Goal: Book appointment/travel/reservation

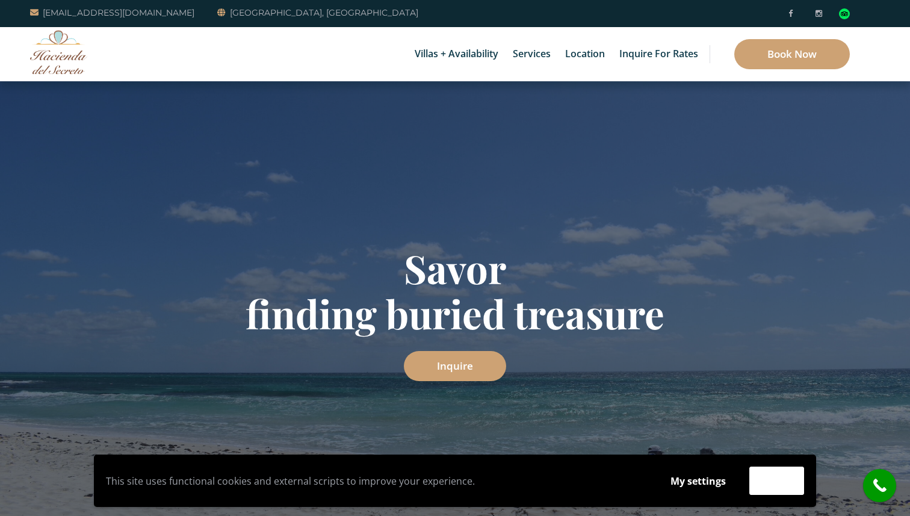
click at [441, 51] on link "6 Bedrooms" at bounding box center [462, 51] width 114 height 22
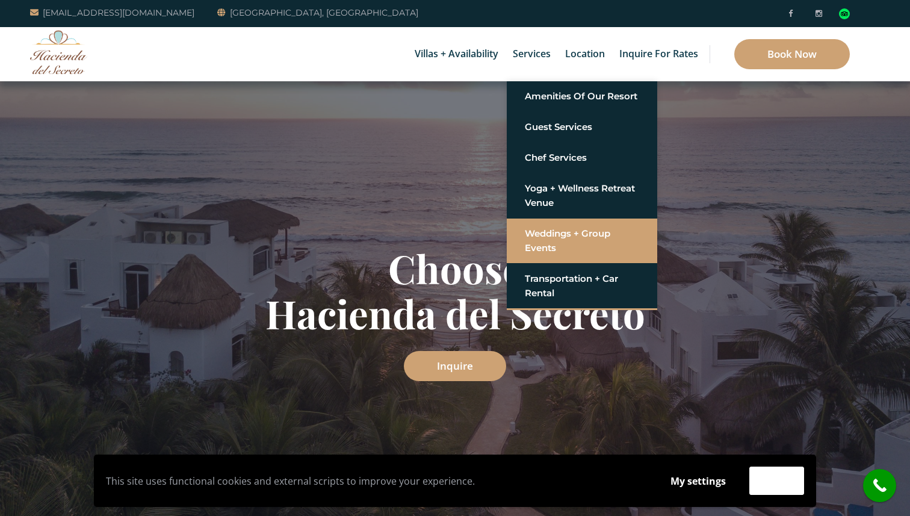
click at [546, 238] on link "Weddings + Group Events" at bounding box center [582, 241] width 114 height 36
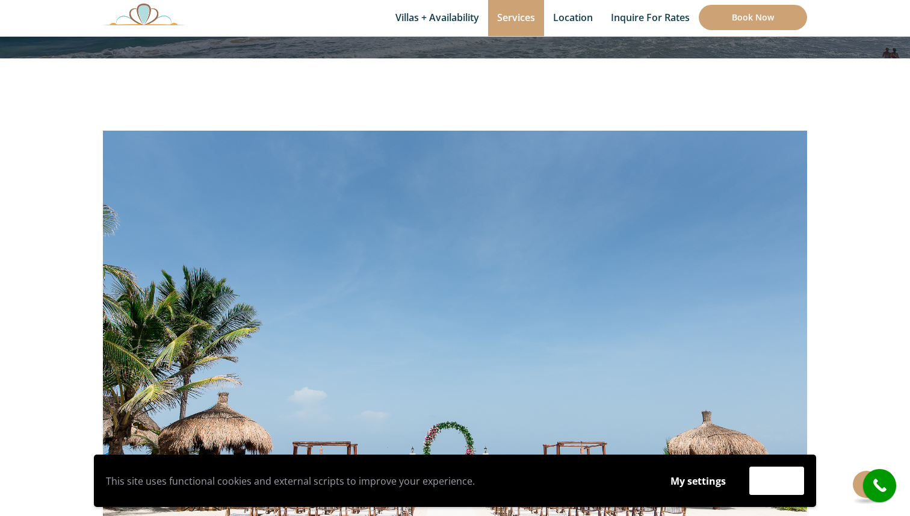
scroll to position [166, 0]
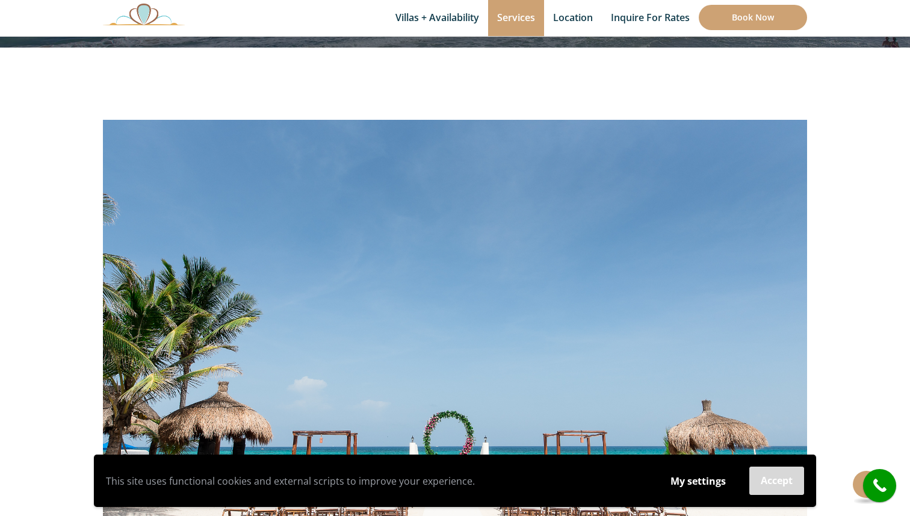
click at [780, 476] on button "Accept" at bounding box center [777, 481] width 55 height 28
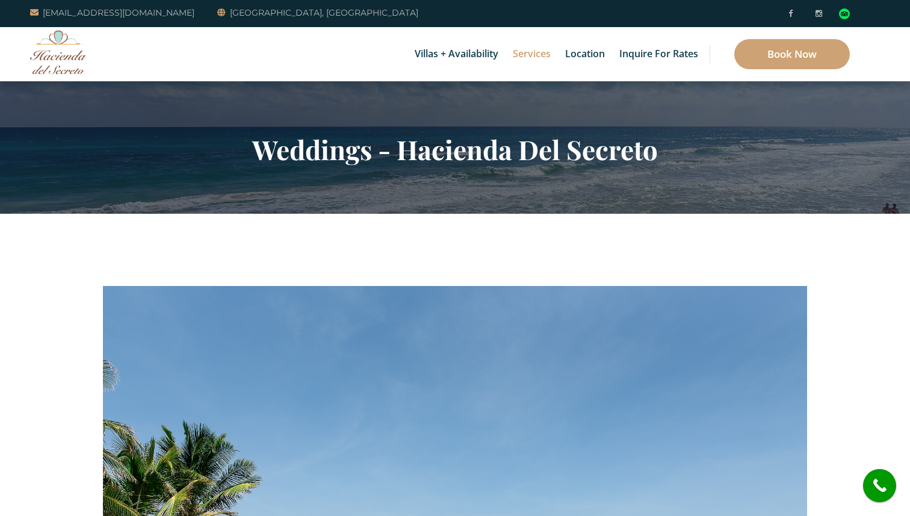
click at [51, 60] on img at bounding box center [58, 52] width 57 height 44
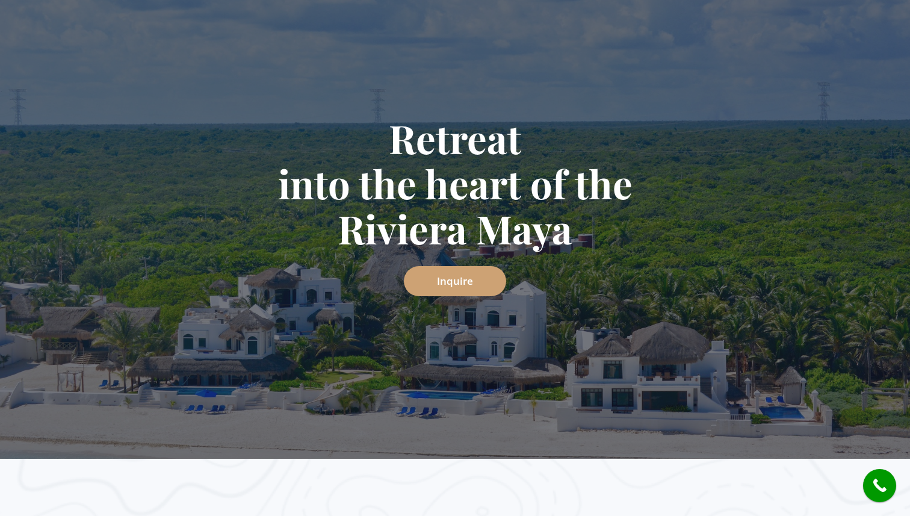
scroll to position [133, 0]
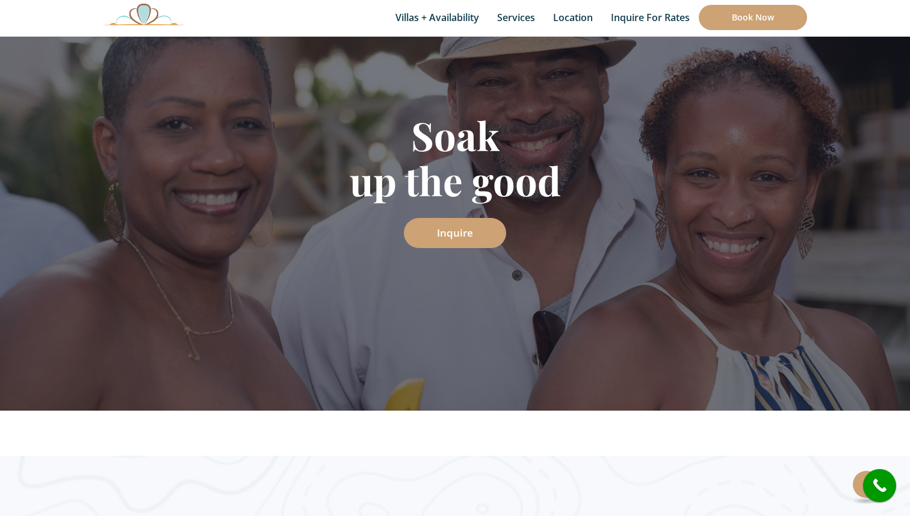
click at [149, 10] on img at bounding box center [144, 14] width 82 height 22
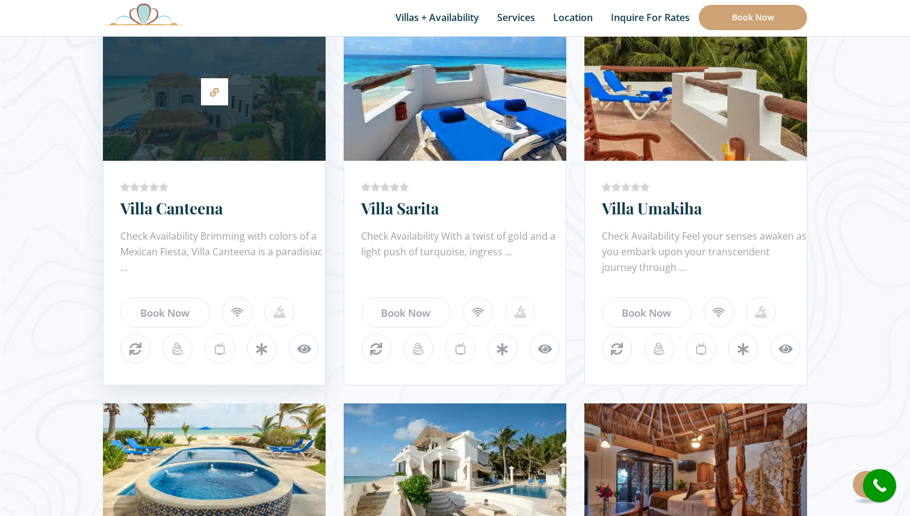
scroll to position [737, 0]
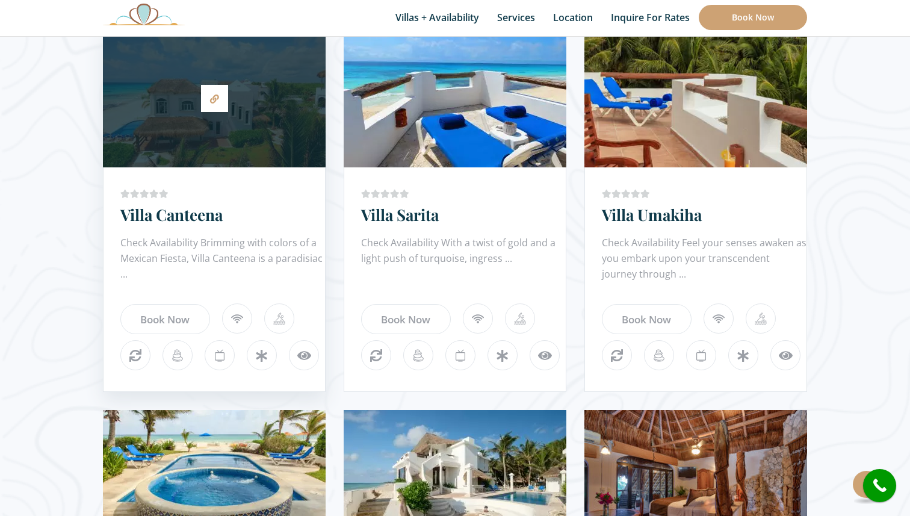
click at [184, 154] on div at bounding box center [214, 98] width 223 height 126
click at [269, 110] on div at bounding box center [214, 98] width 223 height 126
click at [222, 98] on link at bounding box center [214, 98] width 27 height 27
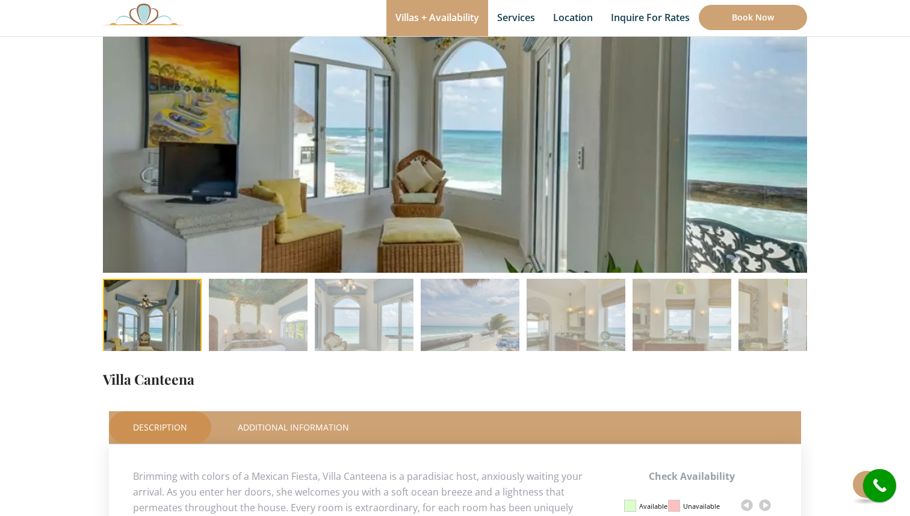
scroll to position [124, 0]
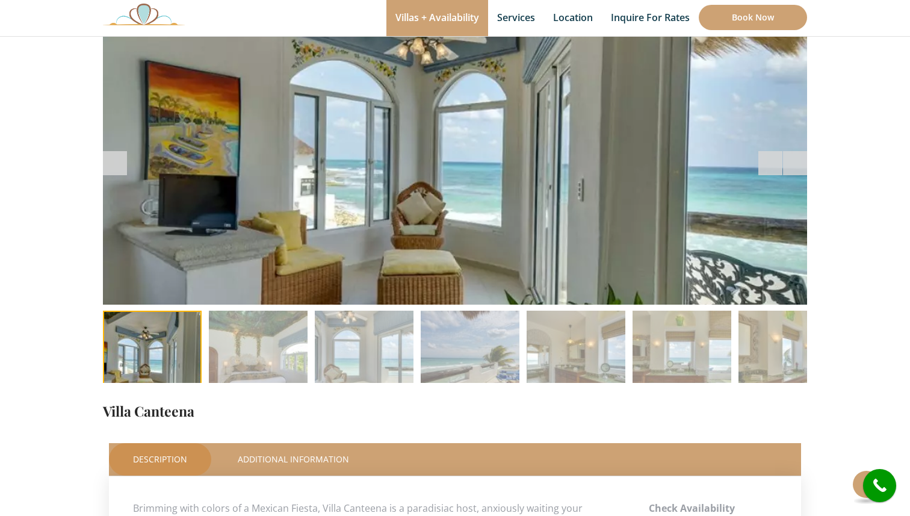
click at [281, 129] on div at bounding box center [455, 163] width 704 height 283
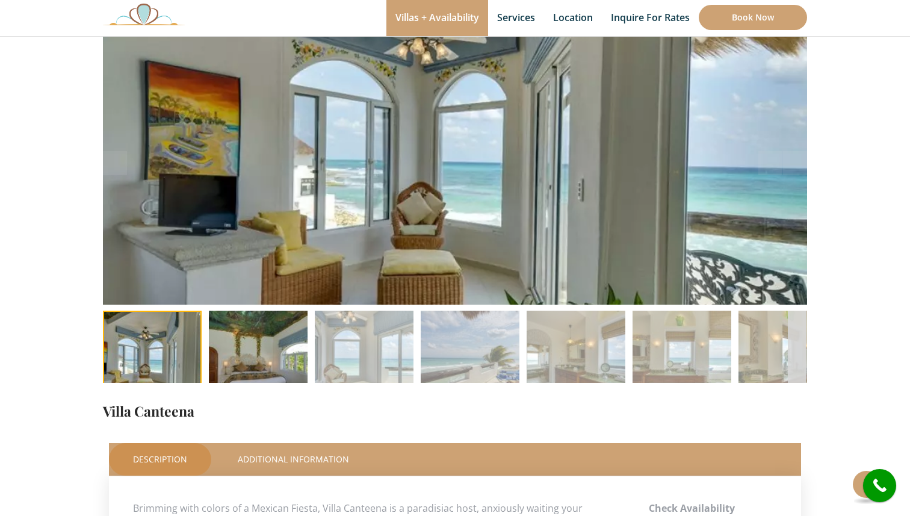
scroll to position [91, 0]
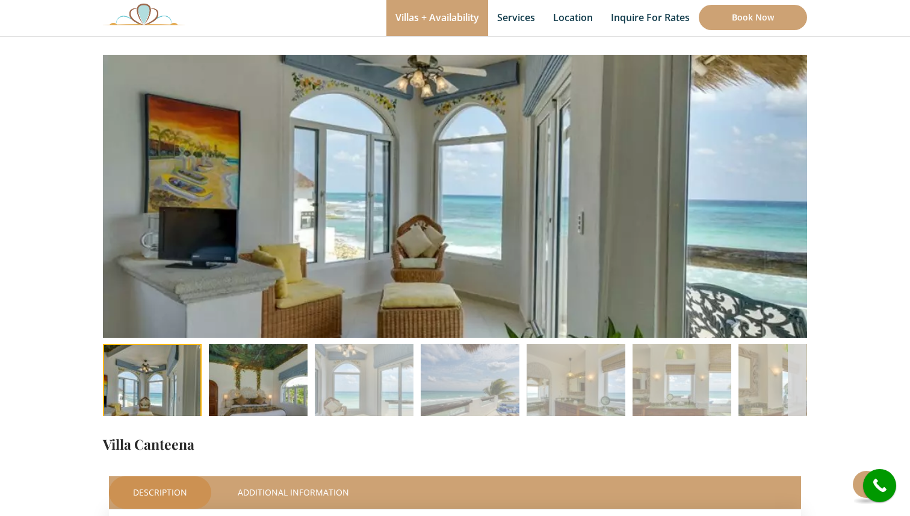
click at [254, 365] on img at bounding box center [258, 393] width 99 height 99
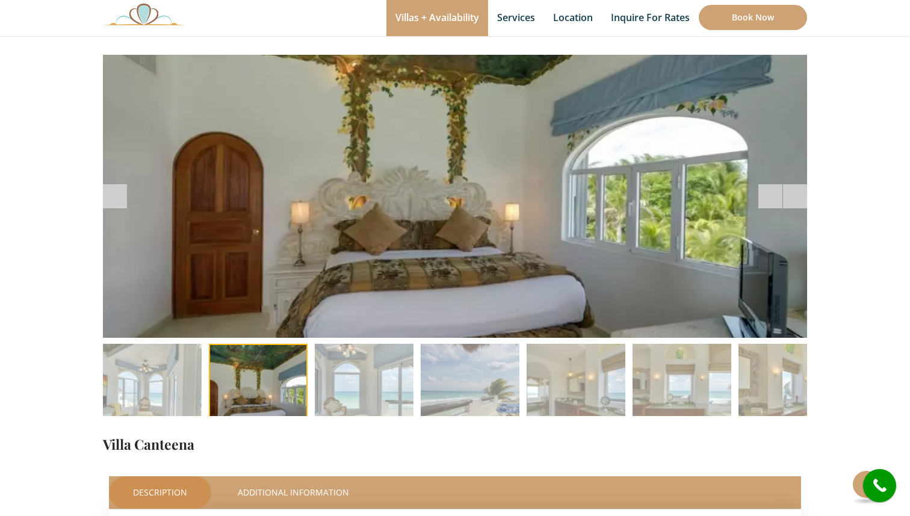
click at [780, 190] on div at bounding box center [771, 196] width 24 height 24
click at [800, 190] on span at bounding box center [795, 196] width 24 height 24
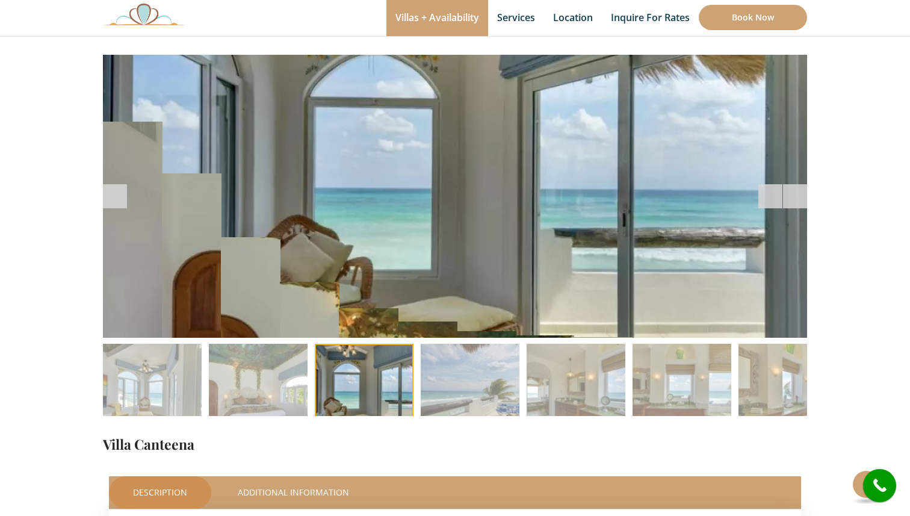
click at [800, 190] on span at bounding box center [795, 196] width 24 height 24
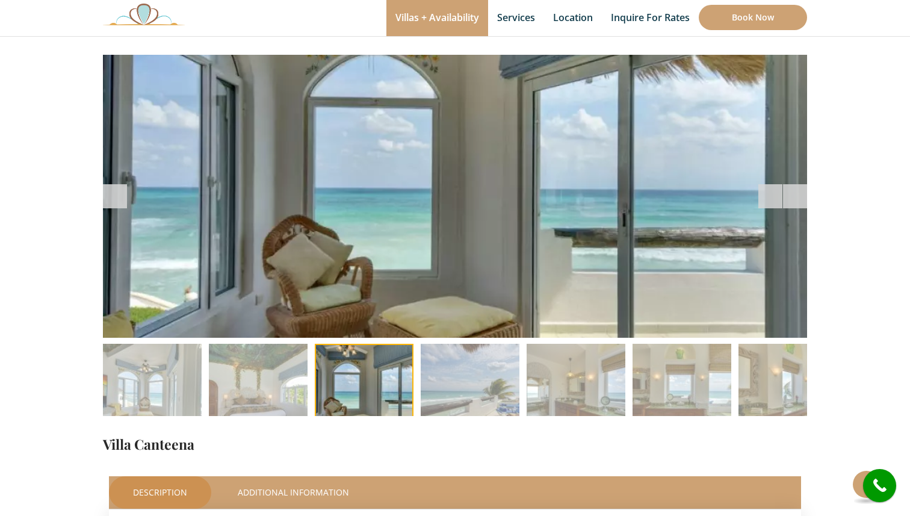
click at [801, 195] on span at bounding box center [795, 196] width 24 height 24
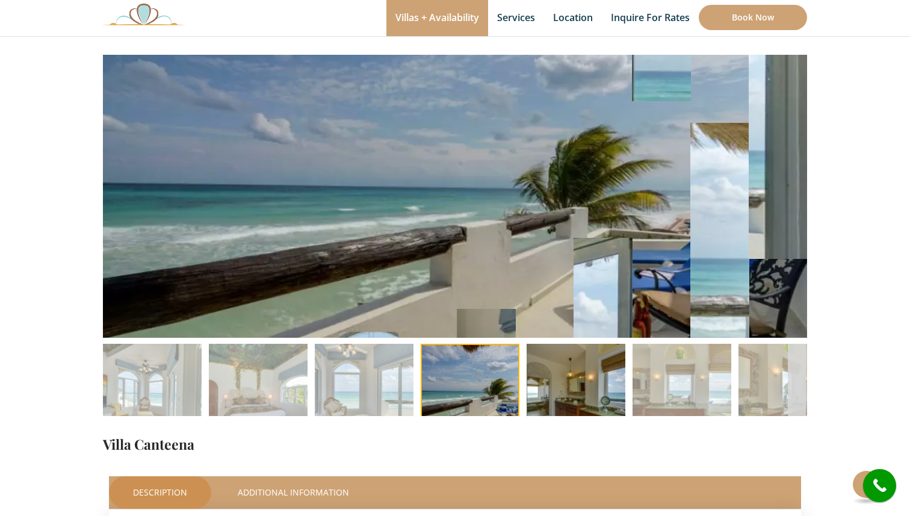
click at [597, 382] on img at bounding box center [576, 393] width 99 height 99
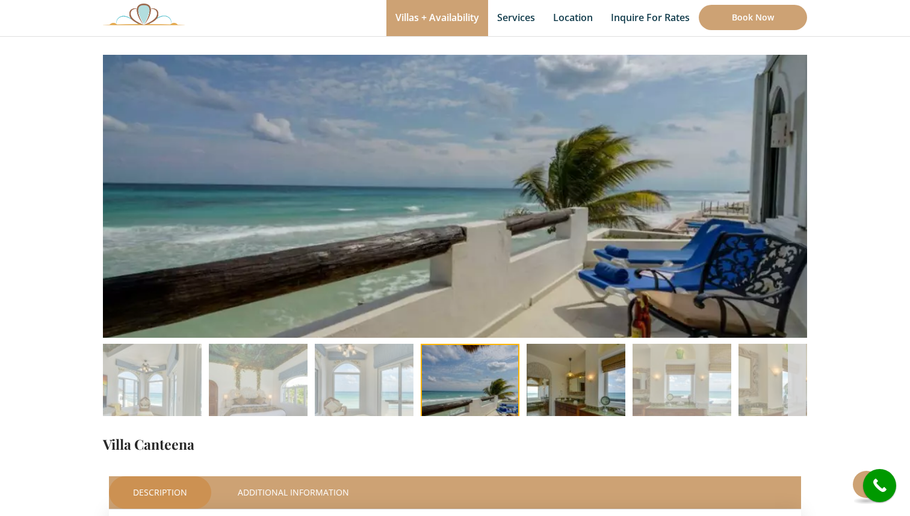
click at [579, 390] on img at bounding box center [576, 393] width 99 height 99
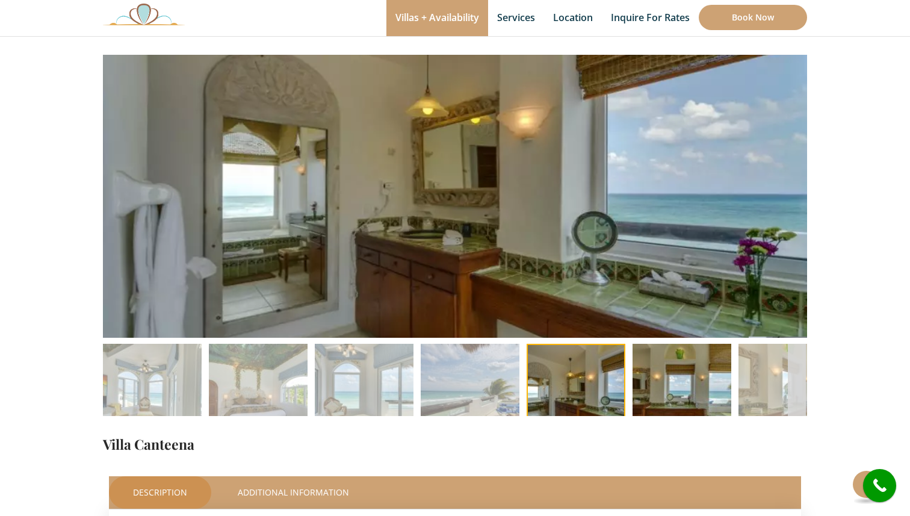
click at [648, 387] on img at bounding box center [682, 393] width 99 height 99
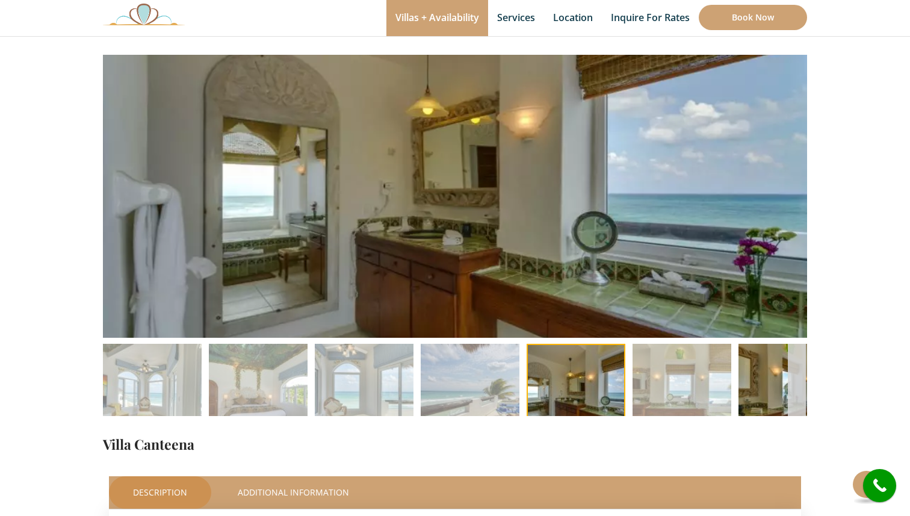
click at [775, 383] on img at bounding box center [788, 393] width 99 height 99
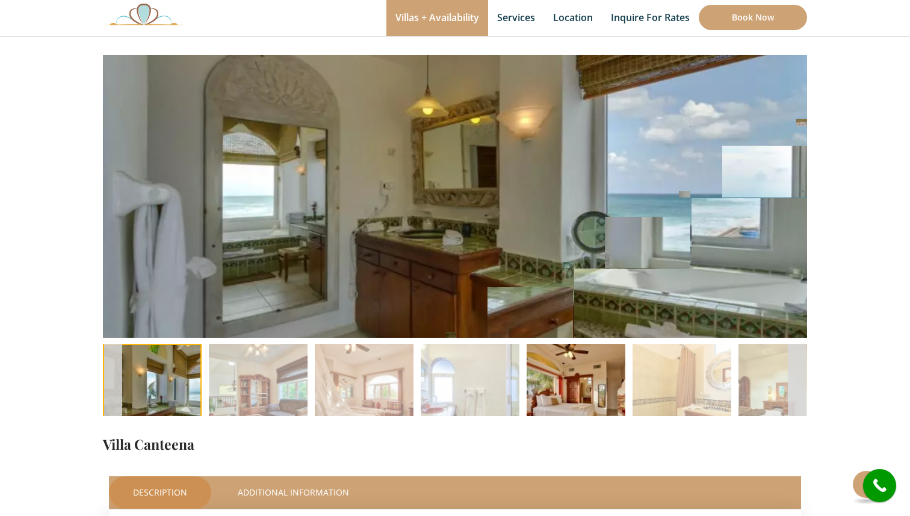
click at [601, 396] on img at bounding box center [576, 393] width 99 height 99
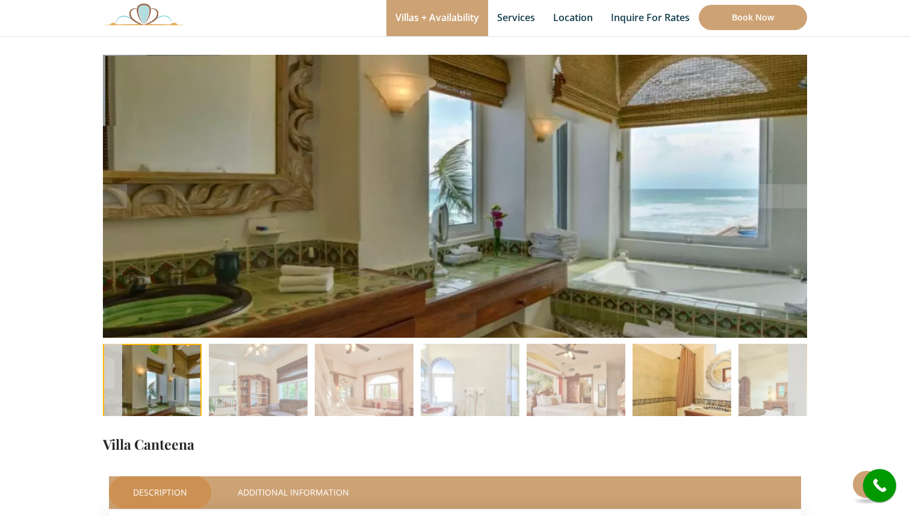
click at [704, 393] on img at bounding box center [682, 393] width 99 height 99
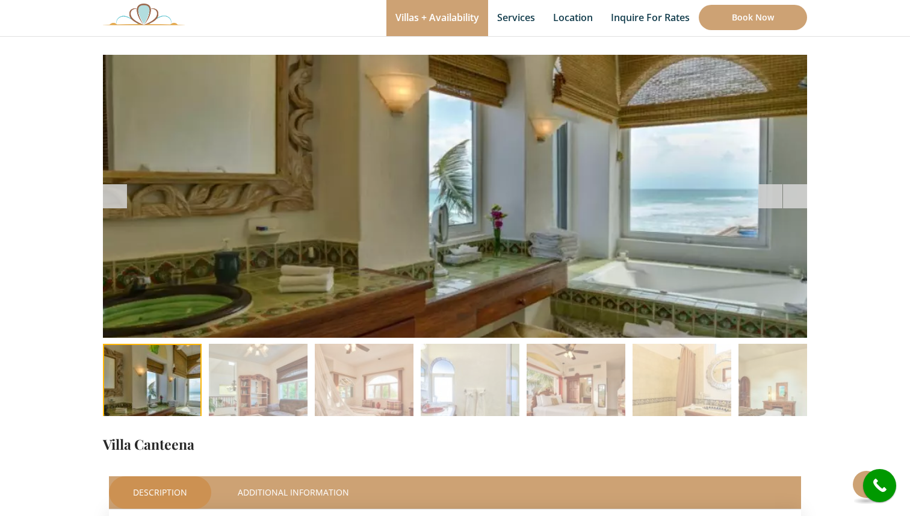
click at [798, 201] on span at bounding box center [795, 196] width 24 height 24
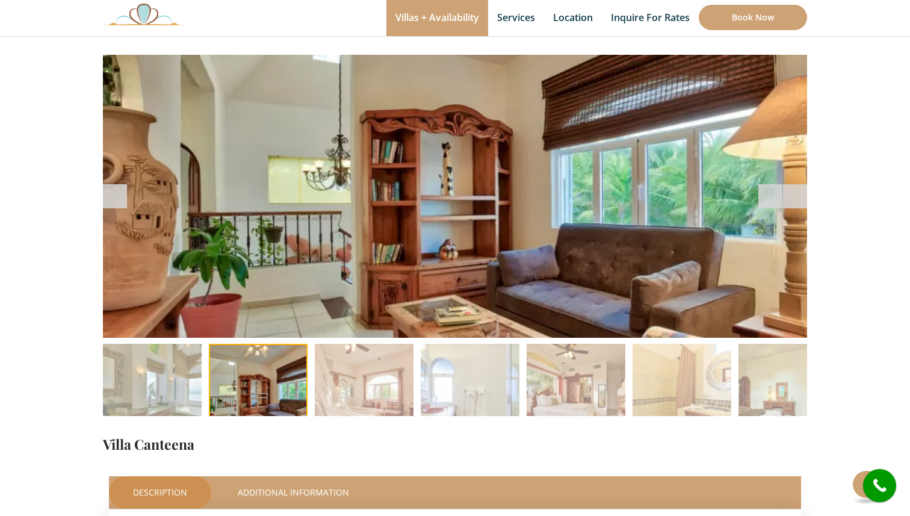
click at [800, 200] on span at bounding box center [795, 196] width 24 height 24
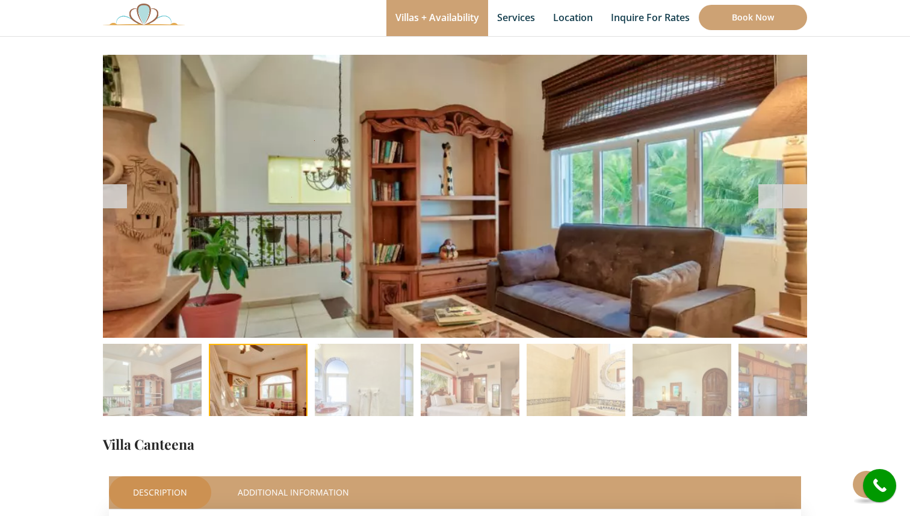
click at [800, 200] on span at bounding box center [795, 196] width 24 height 24
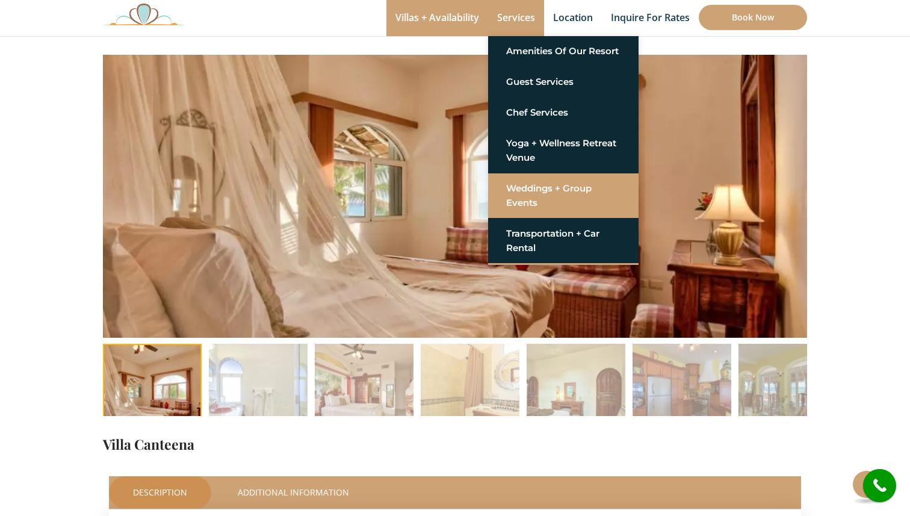
click at [567, 195] on link "Weddings + Group Events" at bounding box center [563, 196] width 114 height 36
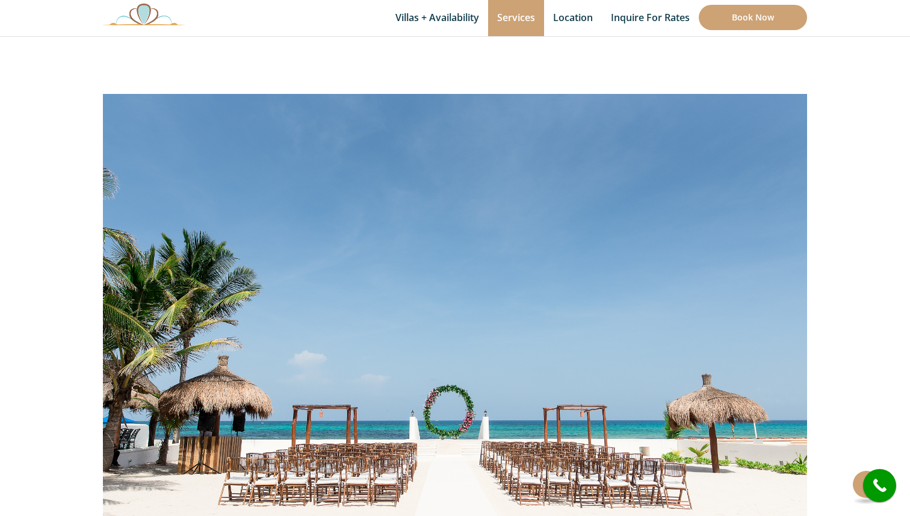
scroll to position [92, 0]
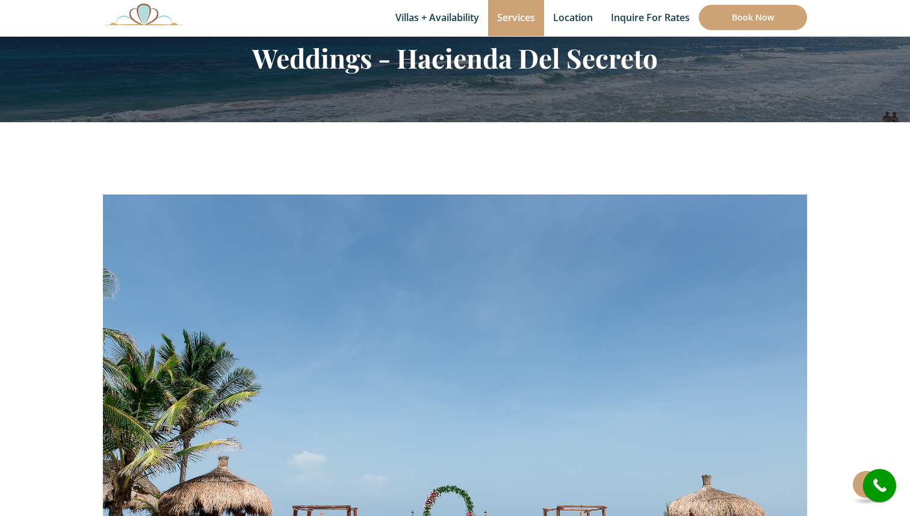
click at [147, 8] on img at bounding box center [144, 14] width 82 height 22
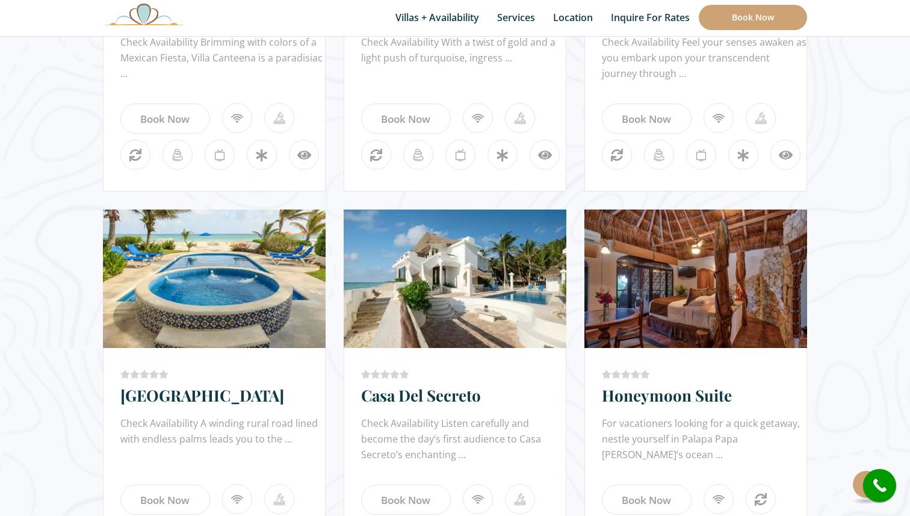
scroll to position [942, 0]
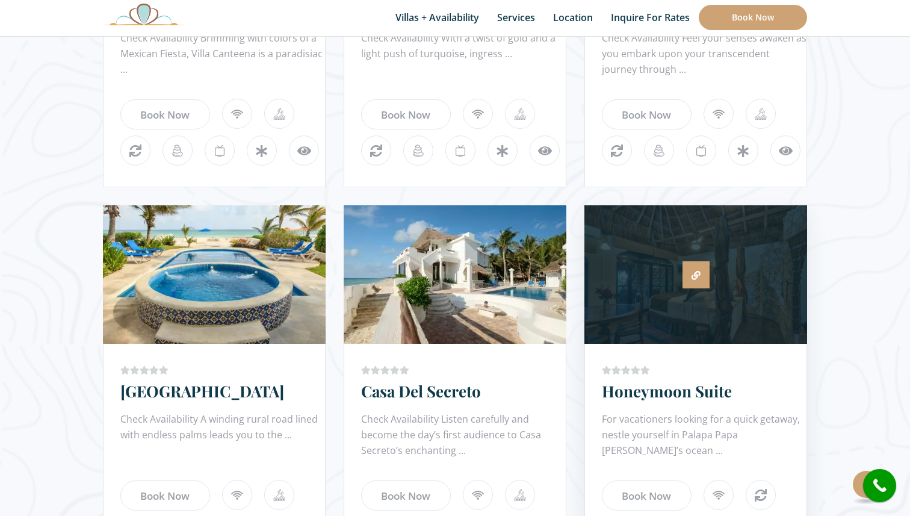
click at [701, 287] on link at bounding box center [696, 274] width 27 height 27
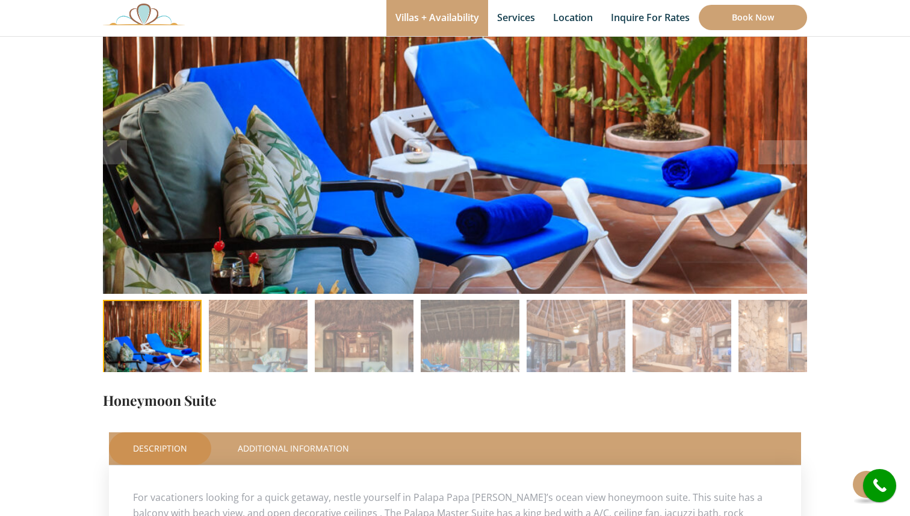
scroll to position [138, 0]
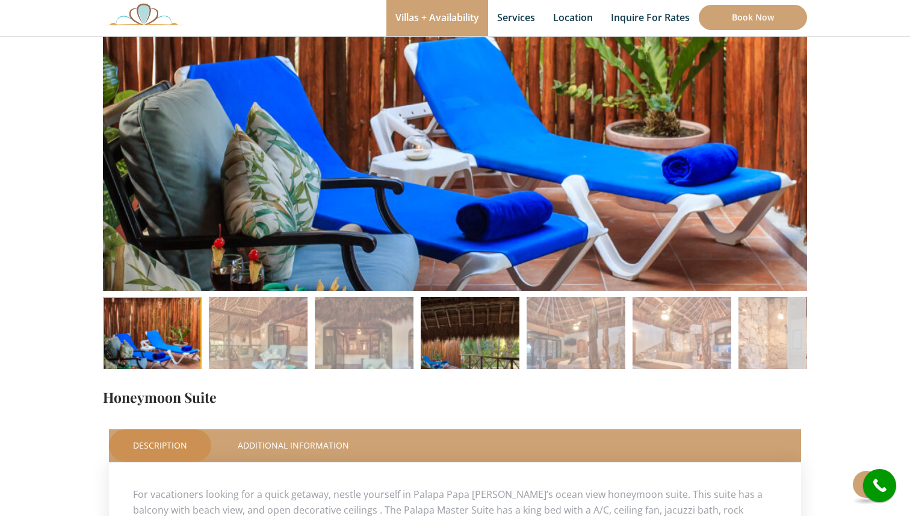
click at [474, 336] on img at bounding box center [470, 346] width 99 height 99
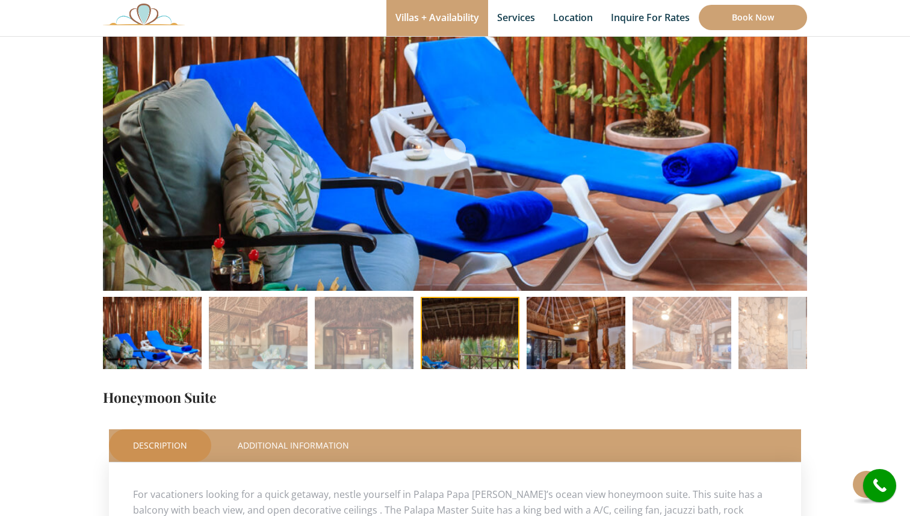
click at [577, 336] on img at bounding box center [576, 346] width 99 height 99
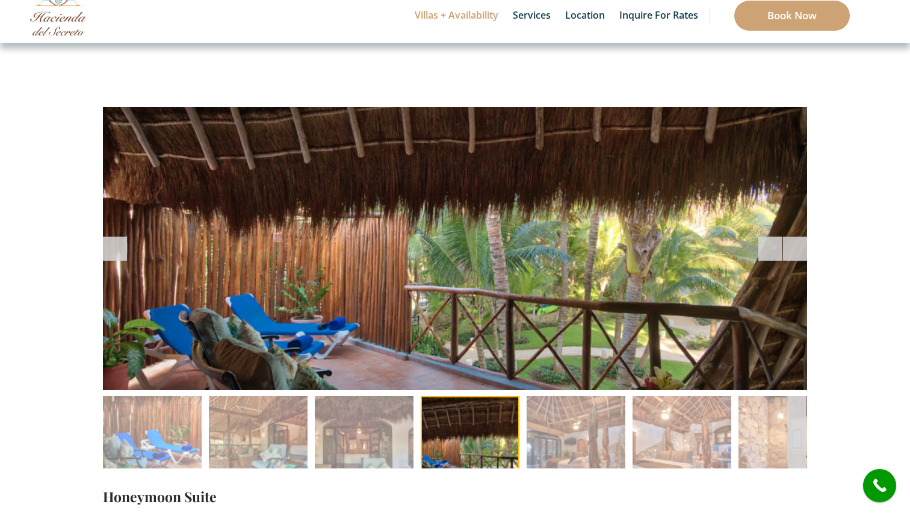
scroll to position [46, 0]
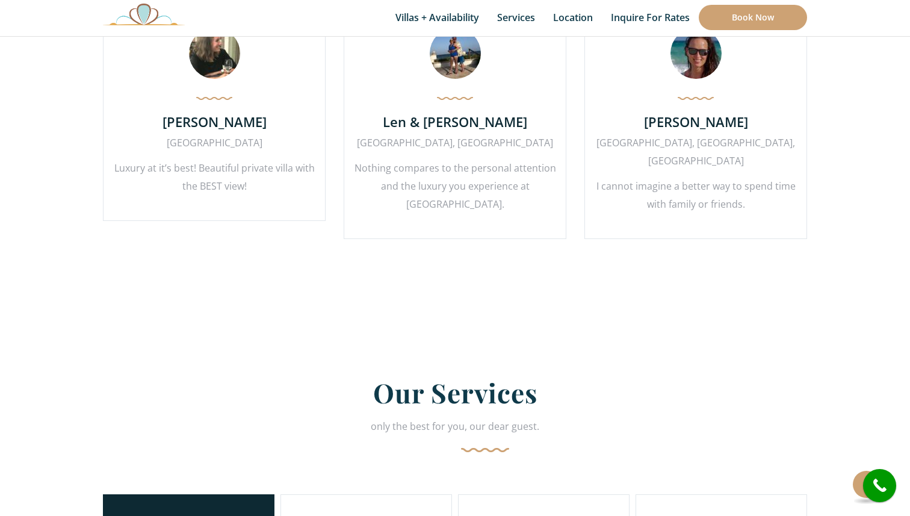
scroll to position [3052, 0]
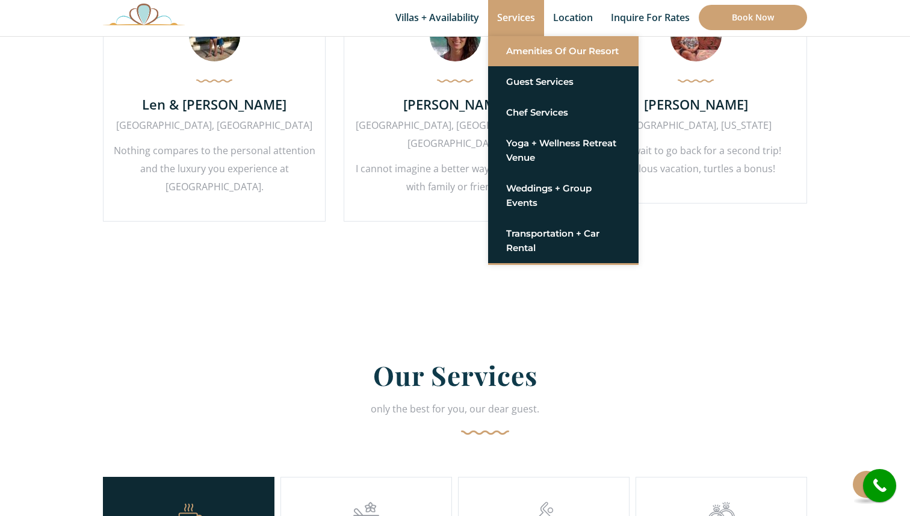
click at [529, 52] on link "Amenities of Our Resort" at bounding box center [563, 51] width 114 height 22
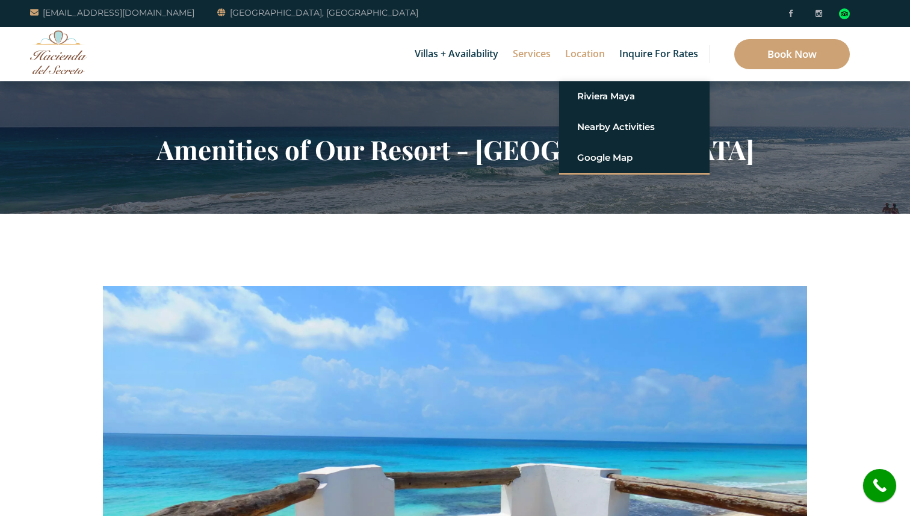
click at [584, 64] on link "Location" at bounding box center [585, 54] width 52 height 54
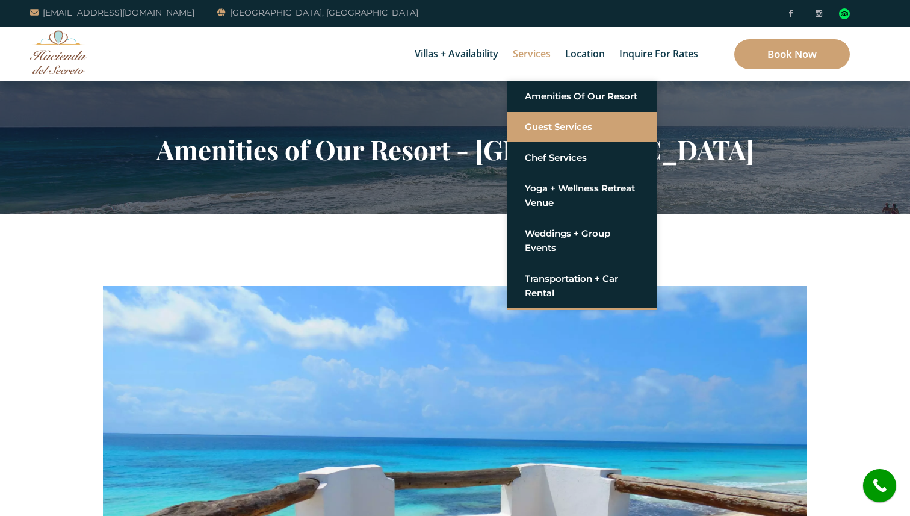
click at [543, 132] on link "Guest Services" at bounding box center [582, 127] width 114 height 22
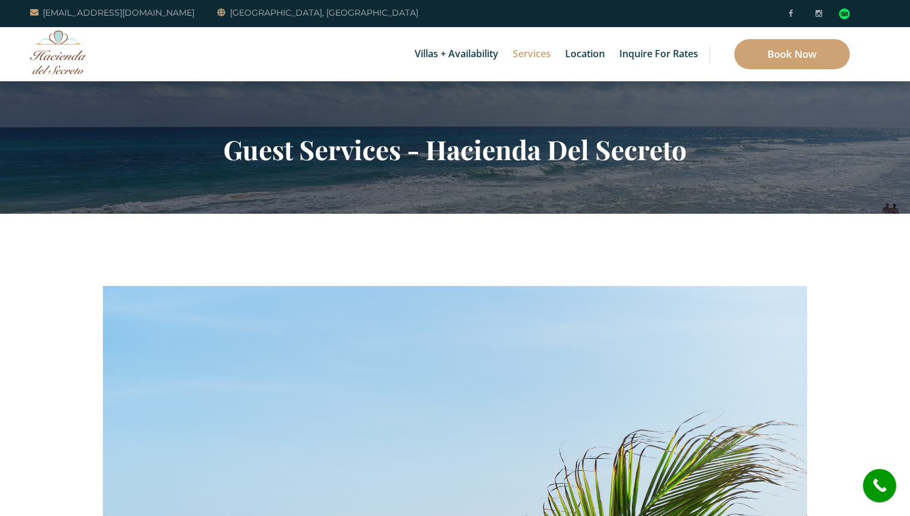
click at [59, 57] on img at bounding box center [58, 52] width 57 height 44
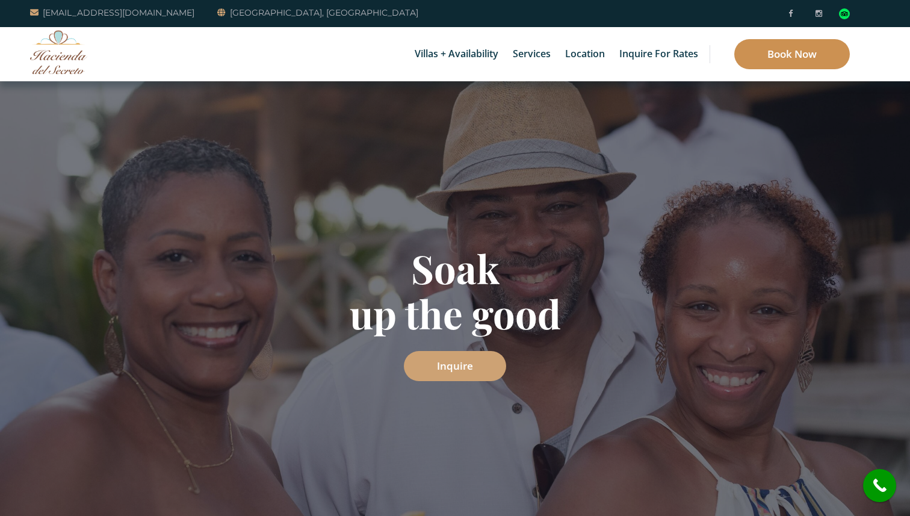
click at [795, 57] on link "Book Now" at bounding box center [792, 54] width 116 height 30
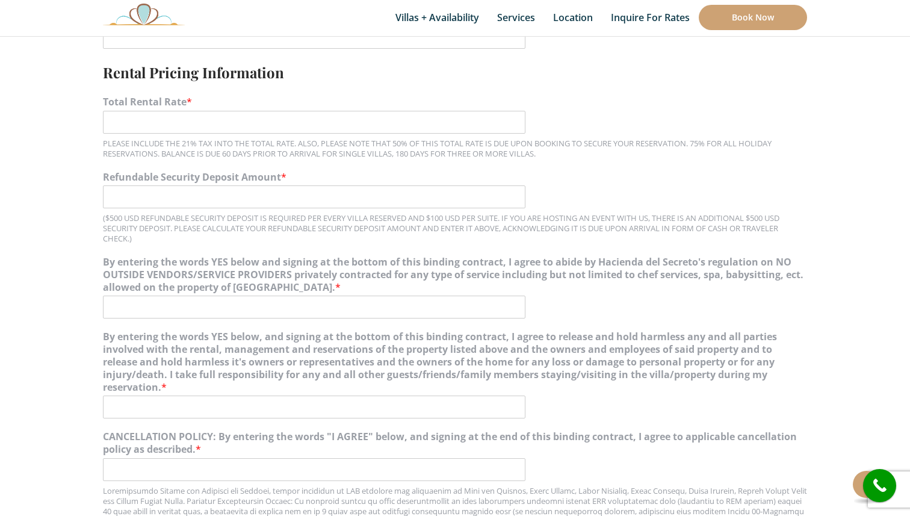
scroll to position [988, 0]
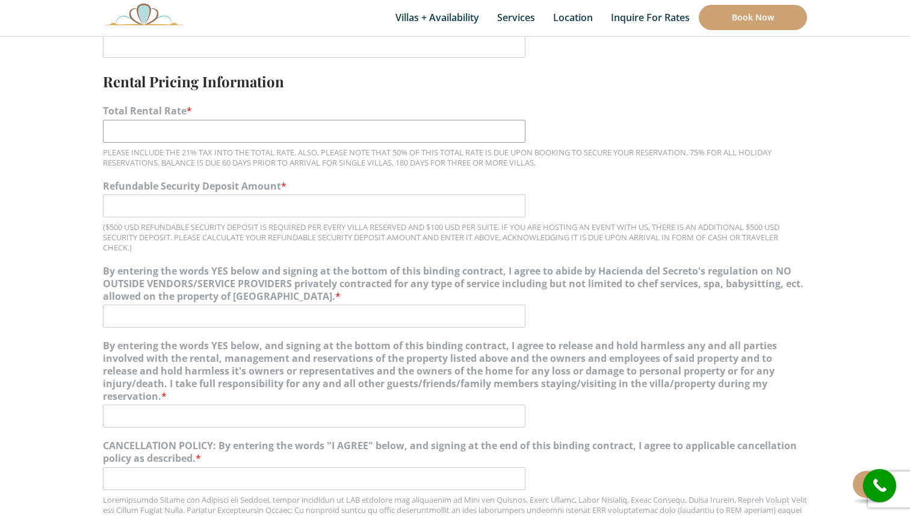
click at [352, 132] on input "Total Rental Rate *" at bounding box center [314, 131] width 423 height 23
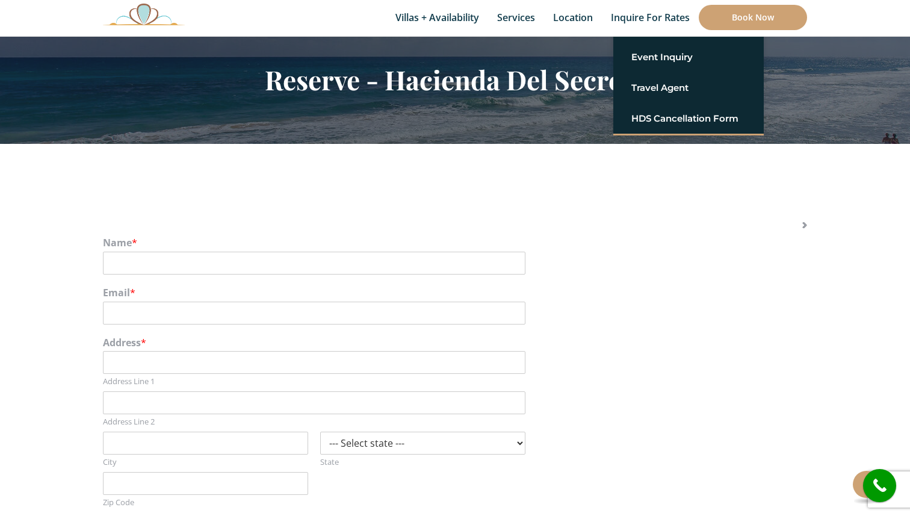
scroll to position [0, 0]
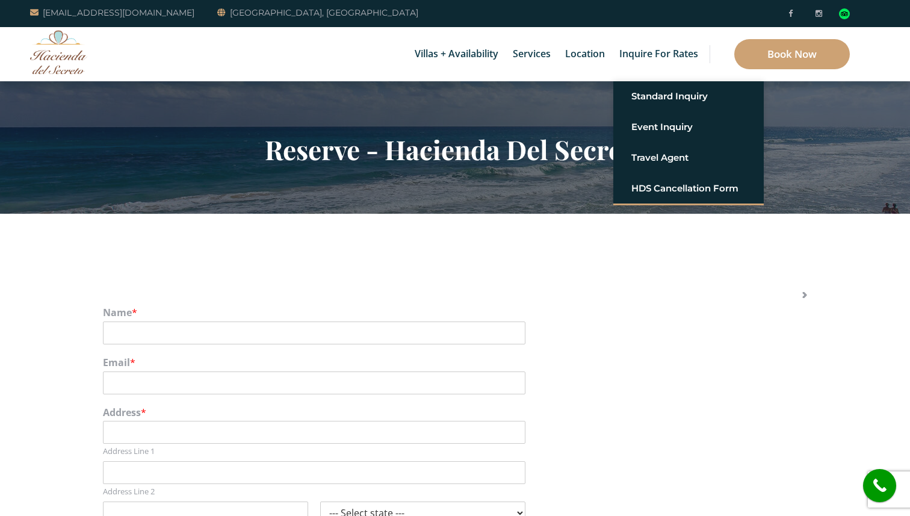
click at [666, 411] on label "Address *" at bounding box center [455, 412] width 704 height 13
click at [57, 51] on img at bounding box center [58, 52] width 57 height 44
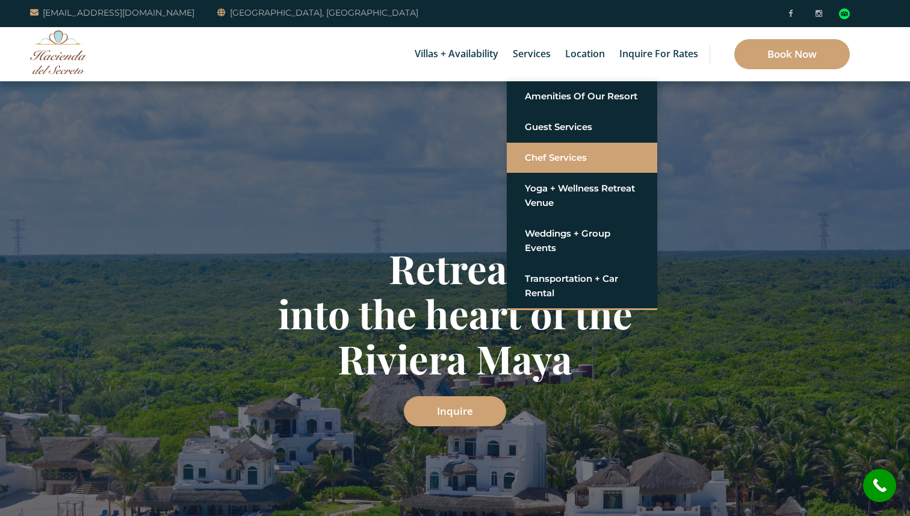
click at [555, 158] on link "Chef Services" at bounding box center [582, 158] width 114 height 22
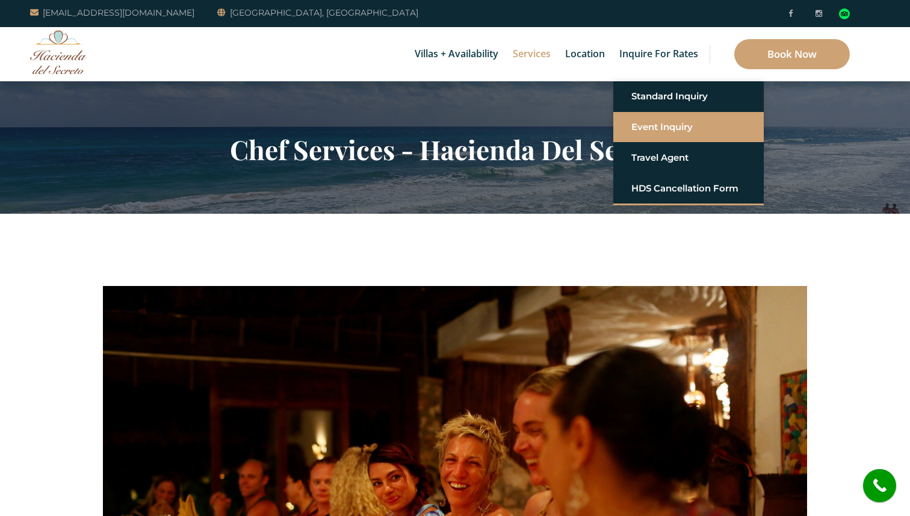
click at [657, 125] on link "Event Inquiry" at bounding box center [689, 127] width 114 height 22
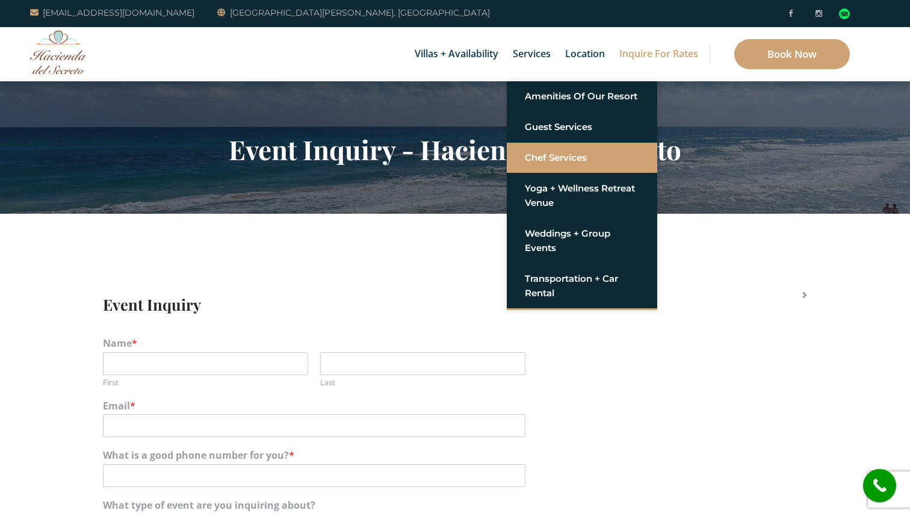
click at [535, 157] on link "Chef Services" at bounding box center [582, 158] width 114 height 22
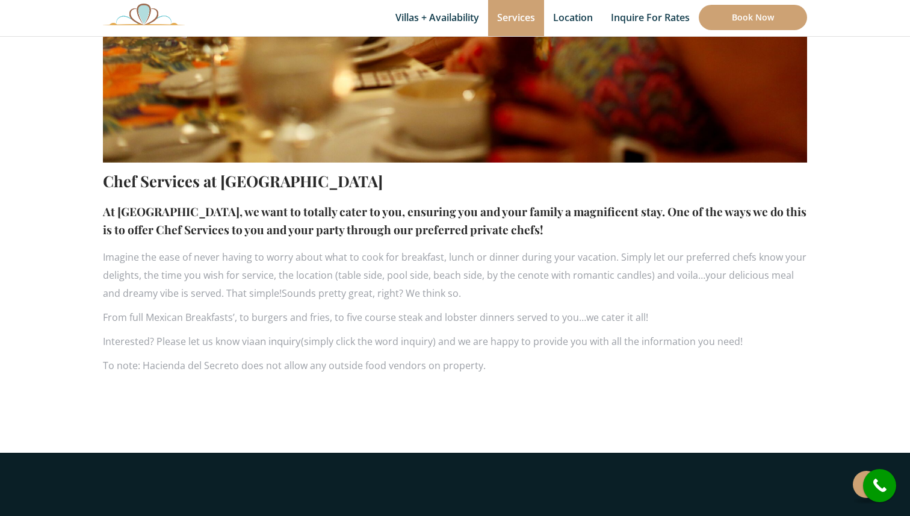
scroll to position [603, 0]
